Goal: Navigation & Orientation: Find specific page/section

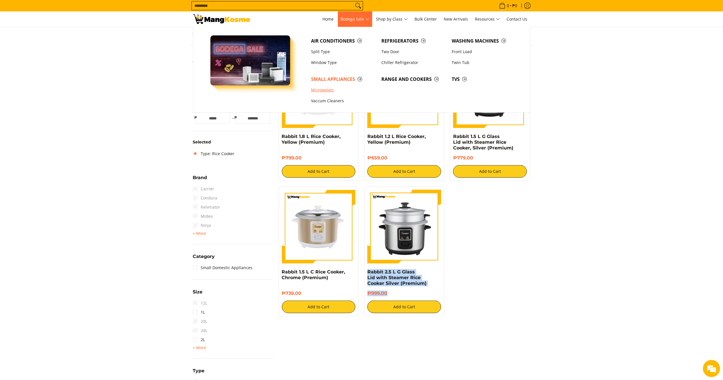
click at [329, 92] on link "Microwaves" at bounding box center [343, 90] width 70 height 11
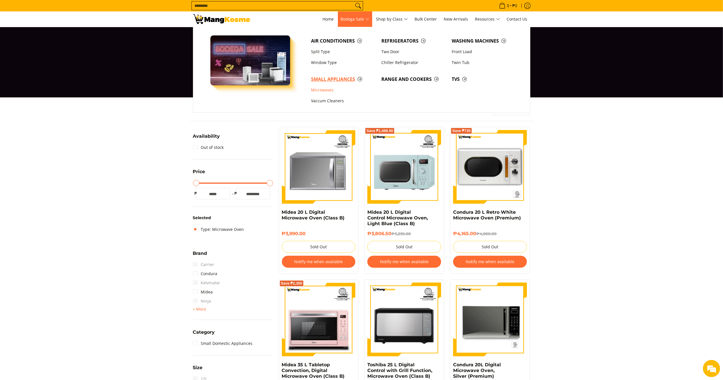
click at [347, 79] on span "Small Appliances" at bounding box center [343, 79] width 65 height 7
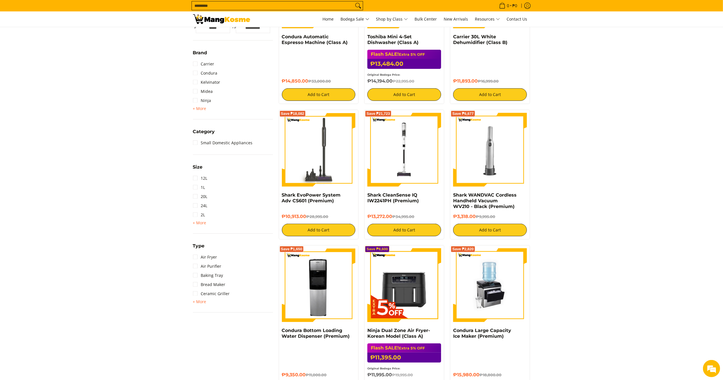
scroll to position [207, 0]
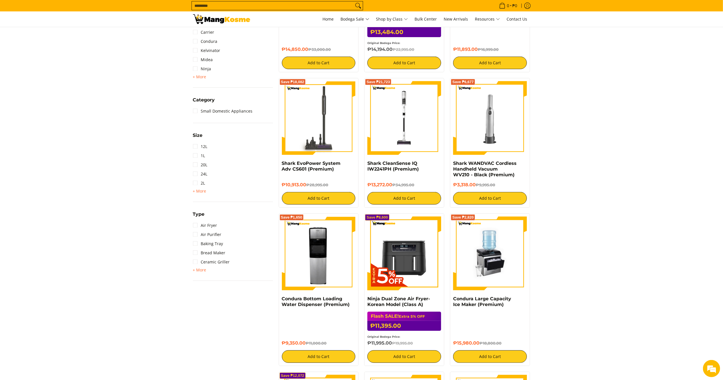
click at [213, 226] on link "Air Fryer" at bounding box center [205, 225] width 24 height 9
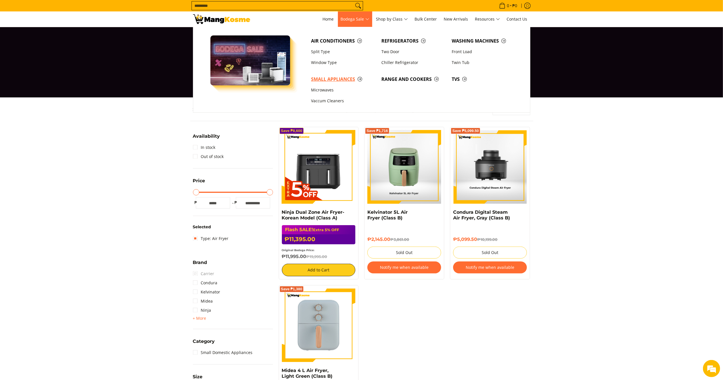
click at [324, 78] on span "Small Appliances" at bounding box center [343, 79] width 65 height 7
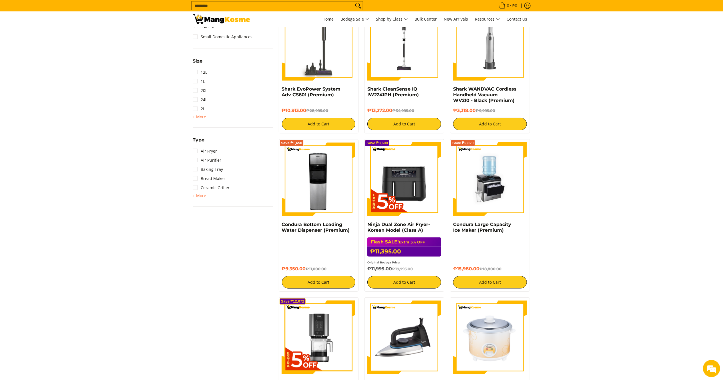
scroll to position [224, 0]
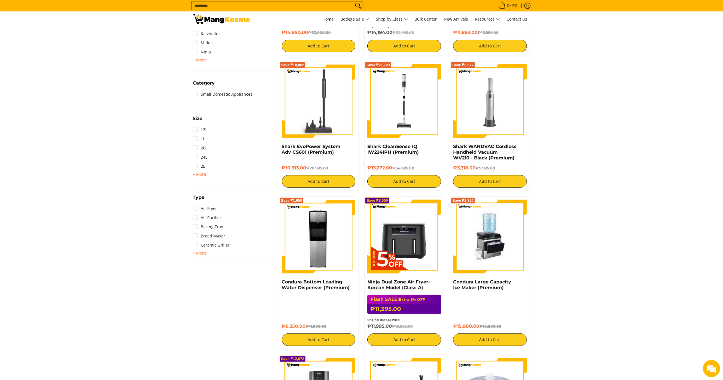
click at [198, 251] on span "+ More" at bounding box center [199, 253] width 13 height 5
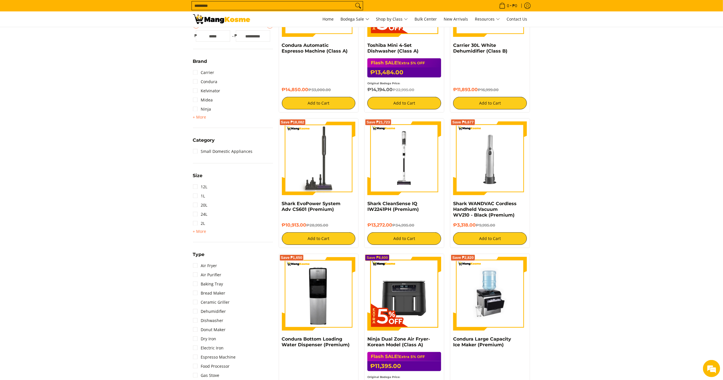
scroll to position [0, 0]
